Goal: Task Accomplishment & Management: Complete application form

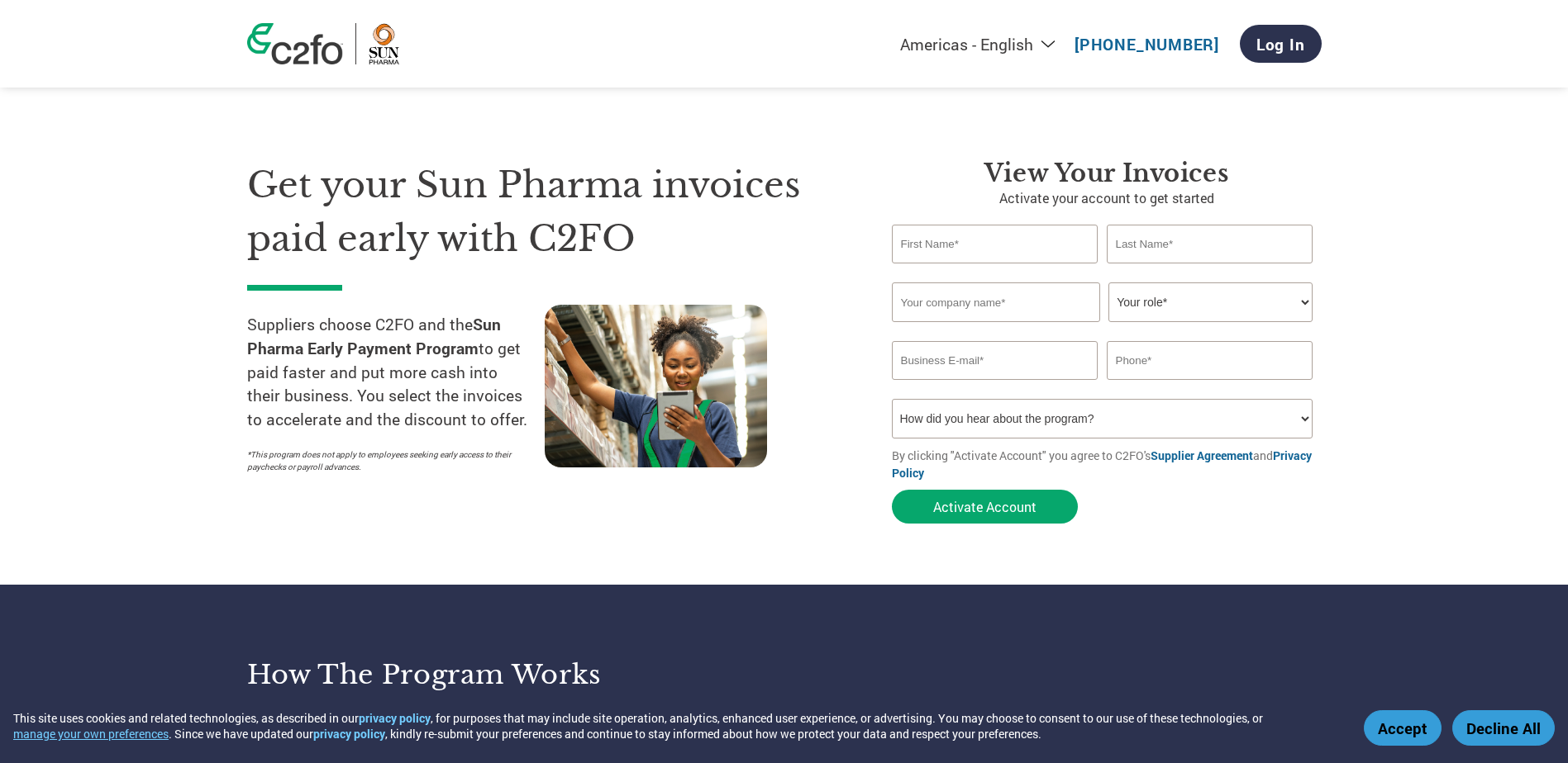
click at [930, 238] on input "text" at bounding box center [994, 244] width 206 height 39
type input "[PERSON_NAME]"
type input "KnowleBridge International Pvt. Ltd"
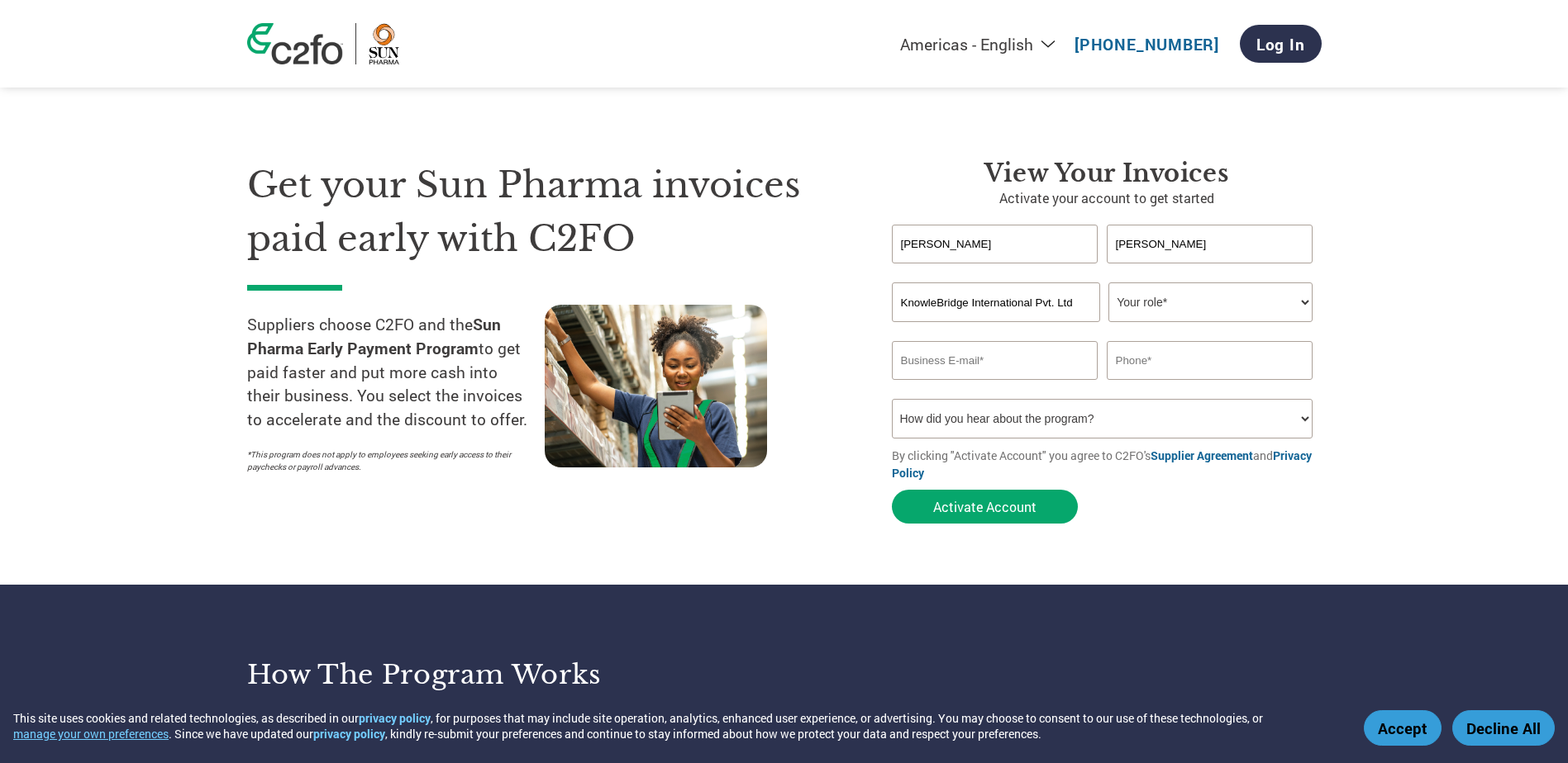
type input "[EMAIL_ADDRESS][DOMAIN_NAME]"
type input "9892125163"
click at [1200, 305] on select "Your role* CFO Controller Credit Manager Finance Director Treasurer CEO Preside…" at bounding box center [1211, 303] width 205 height 40
select select "OWNER_FOUNDER"
click at [1108, 283] on select "Your role* CFO Controller Credit Manager Finance Director Treasurer CEO Preside…" at bounding box center [1211, 303] width 205 height 40
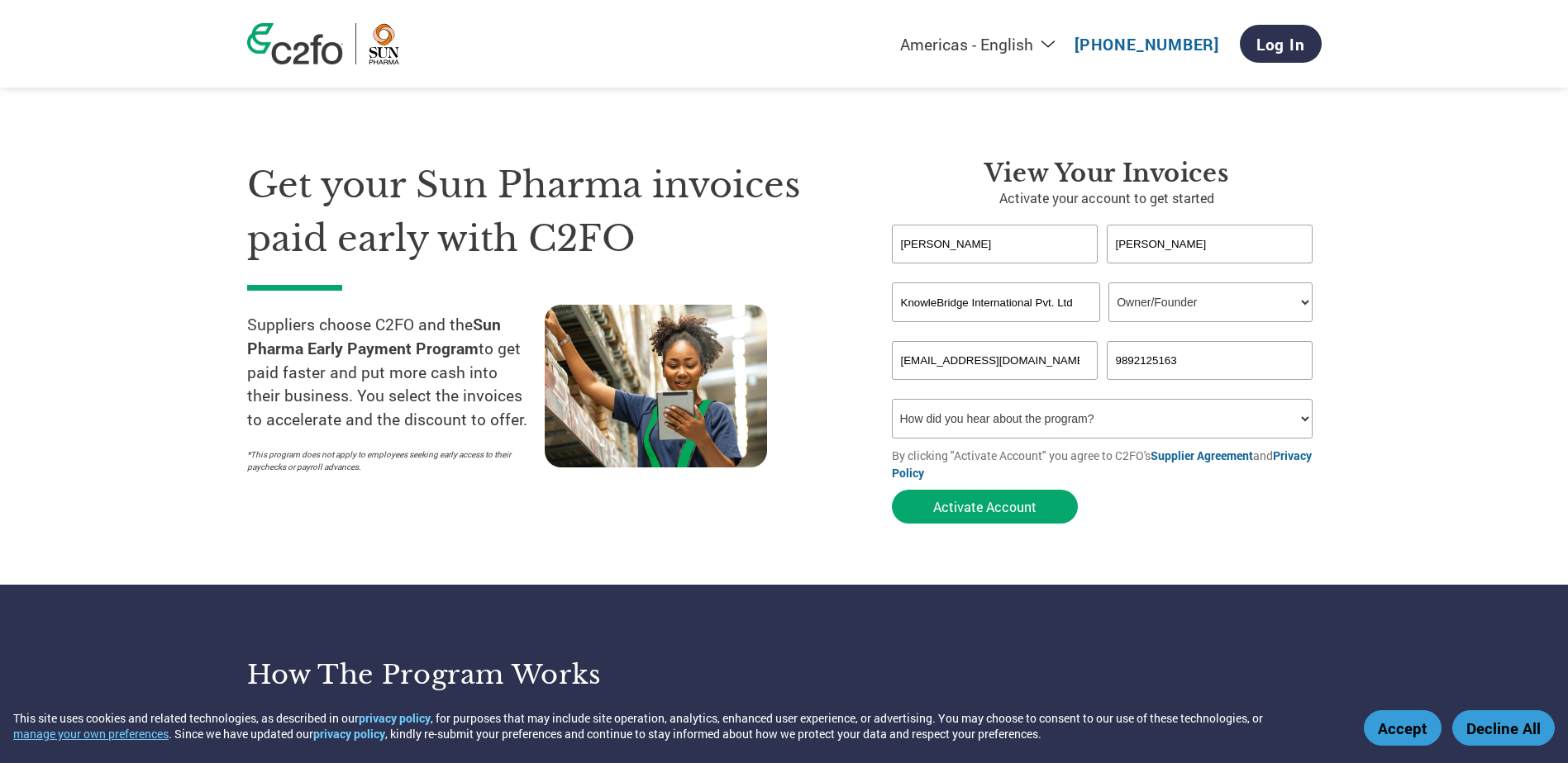
click at [920, 424] on select "How did you hear about the program? Received a letter Email Social Media Online…" at bounding box center [1102, 419] width 422 height 40
select select "Email"
click at [891, 399] on select "How did you hear about the program? Received a letter Email Social Media Online…" at bounding box center [1102, 419] width 422 height 40
click at [945, 507] on button "Activate Account" at bounding box center [984, 506] width 186 height 34
